Goal: Task Accomplishment & Management: Use online tool/utility

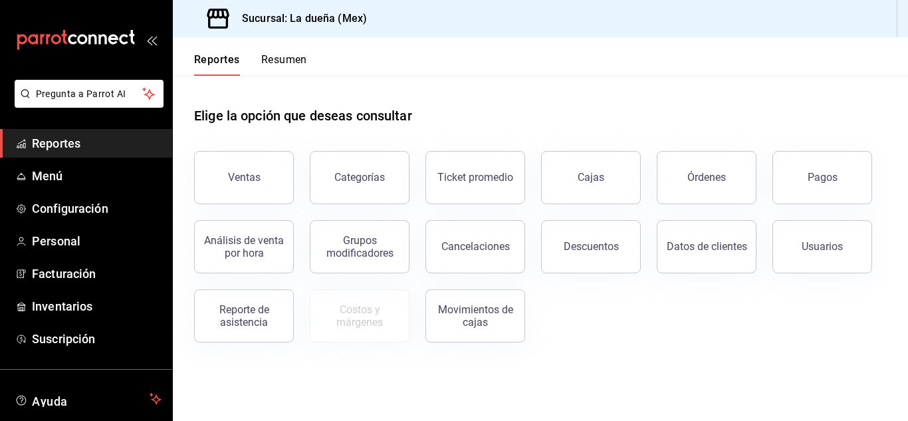
click at [84, 149] on span "Reportes" at bounding box center [97, 143] width 130 height 18
click at [272, 182] on button "Ventas" at bounding box center [244, 177] width 100 height 53
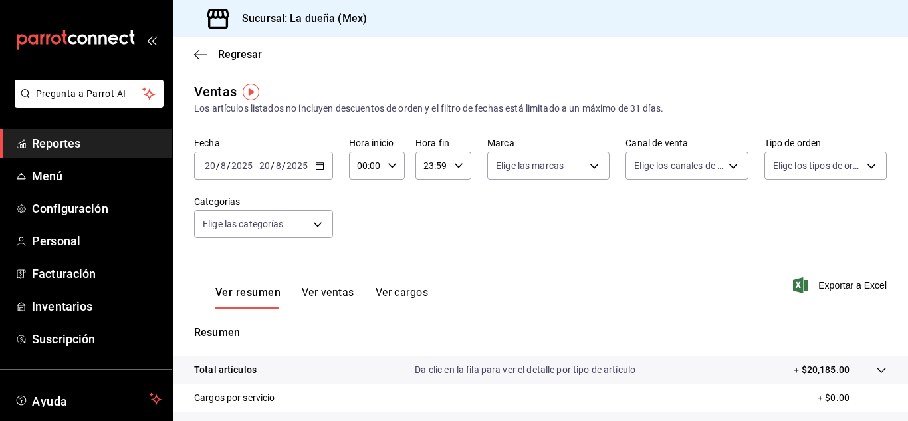
click at [88, 142] on span "Reportes" at bounding box center [97, 143] width 130 height 18
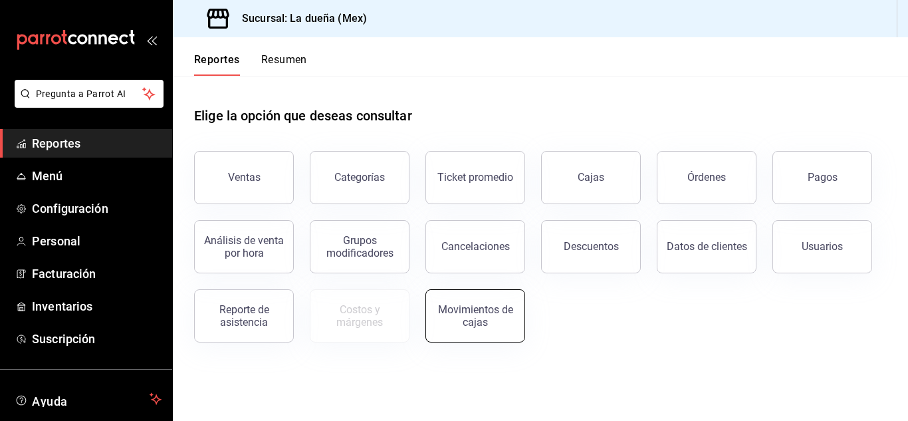
click at [496, 321] on div "Movimientos de cajas" at bounding box center [475, 315] width 82 height 25
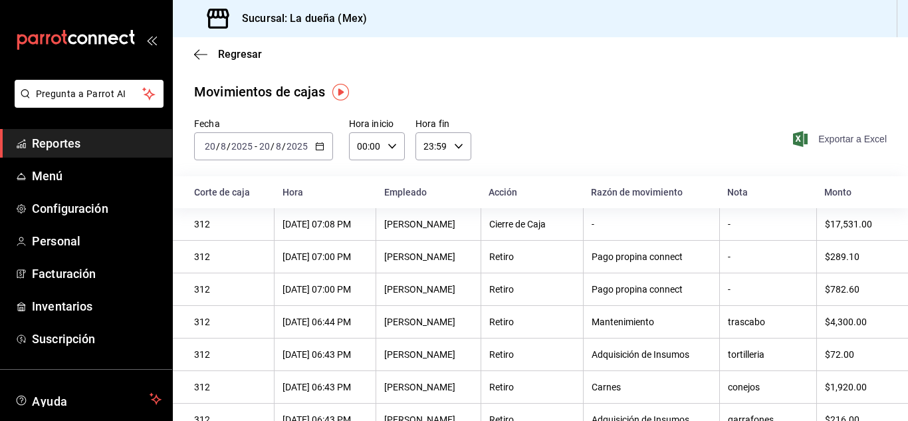
click at [843, 136] on span "Exportar a Excel" at bounding box center [840, 139] width 91 height 16
